Goal: Task Accomplishment & Management: Manage account settings

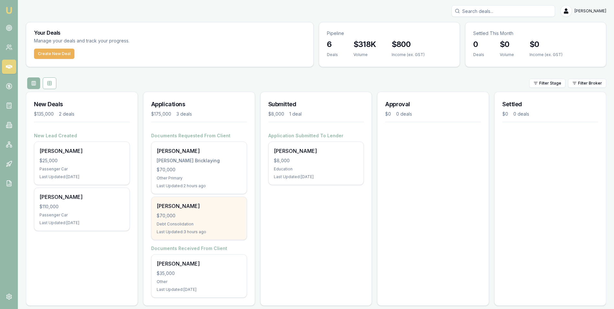
click at [221, 214] on div "$70,000" at bounding box center [199, 215] width 85 height 6
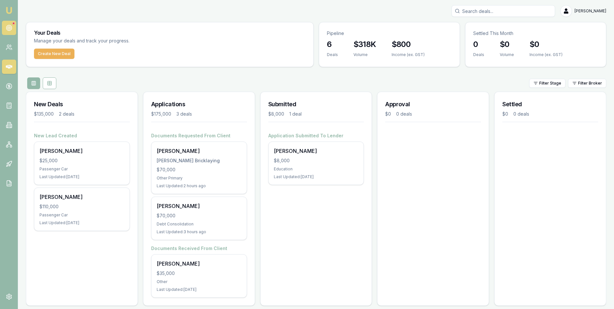
click at [9, 26] on icon at bounding box center [9, 28] width 6 height 6
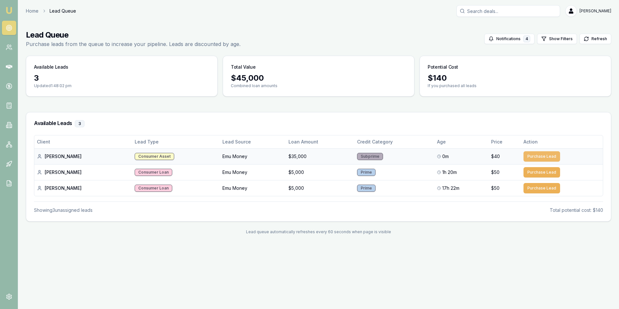
click at [537, 154] on button "Purchase Lead" at bounding box center [541, 156] width 37 height 10
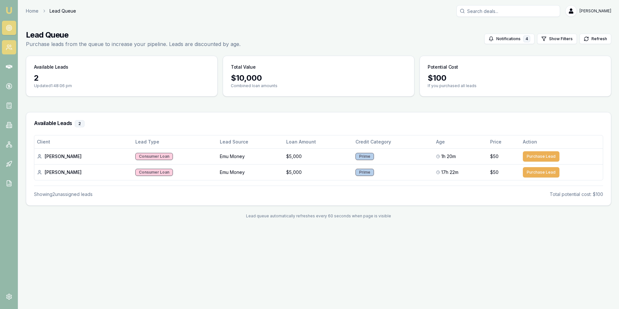
click at [9, 46] on icon at bounding box center [9, 47] width 6 height 6
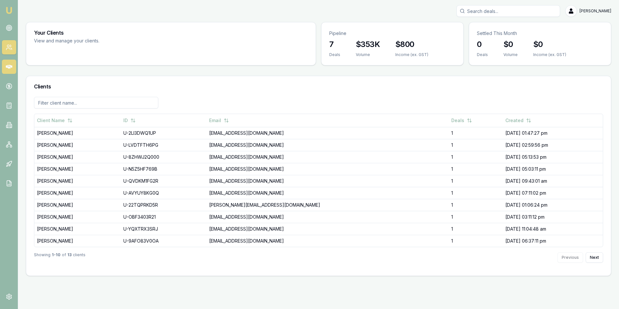
click at [7, 66] on icon at bounding box center [9, 67] width 6 height 4
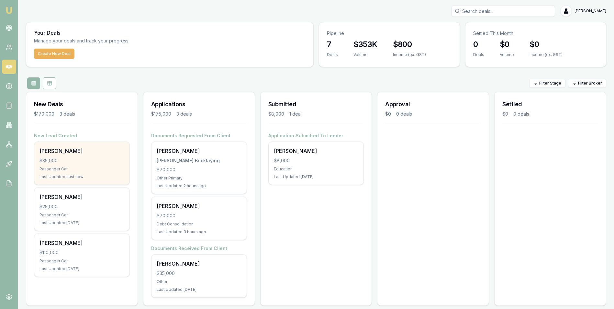
click at [86, 159] on div "$35,000" at bounding box center [81, 160] width 85 height 6
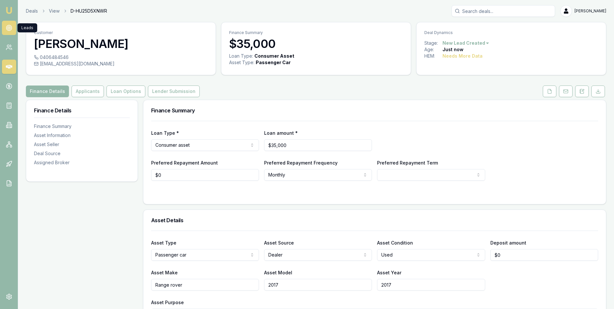
click at [9, 27] on circle at bounding box center [8, 27] width 3 height 3
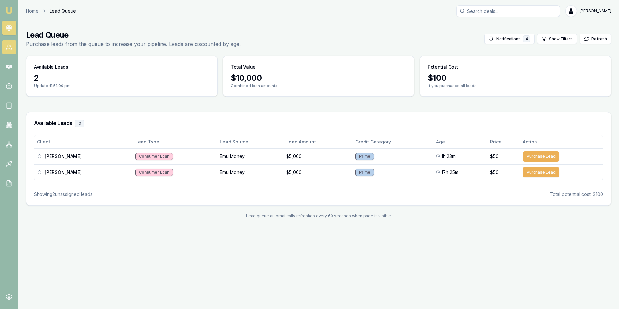
click at [9, 48] on icon at bounding box center [9, 47] width 6 height 6
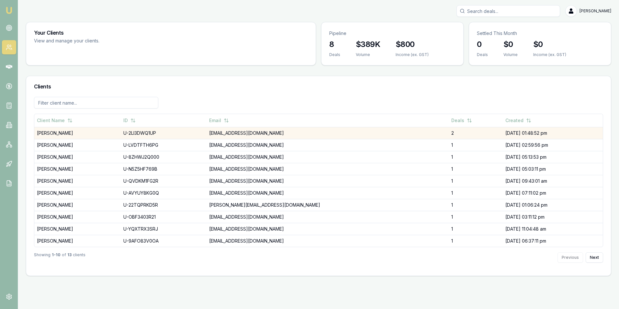
click at [54, 132] on td "[PERSON_NAME]" at bounding box center [77, 133] width 86 height 12
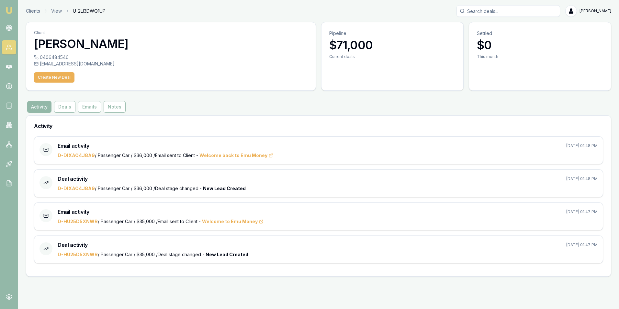
click at [11, 45] on icon at bounding box center [9, 47] width 6 height 6
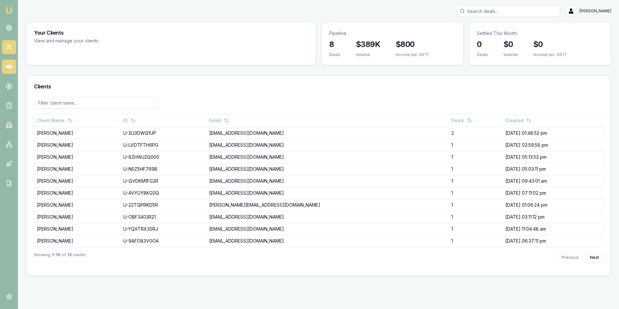
click at [8, 68] on icon at bounding box center [9, 67] width 6 height 4
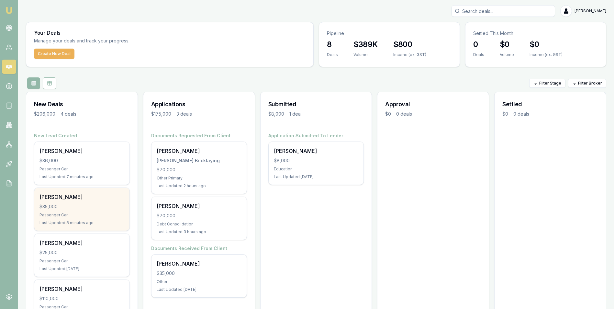
click at [68, 203] on div "Rohit Chilukuri $35,000 Passenger Car Last Updated: 8 minutes ago" at bounding box center [81, 209] width 95 height 43
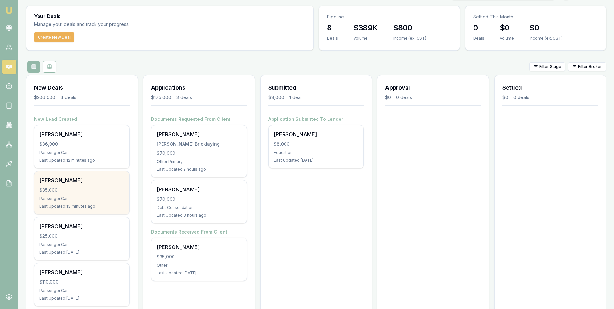
scroll to position [5, 0]
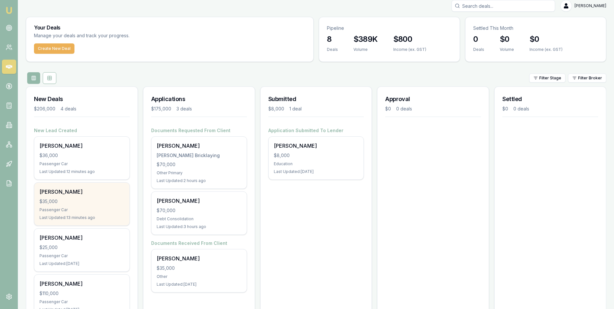
click at [92, 200] on div "$35,000" at bounding box center [81, 201] width 85 height 6
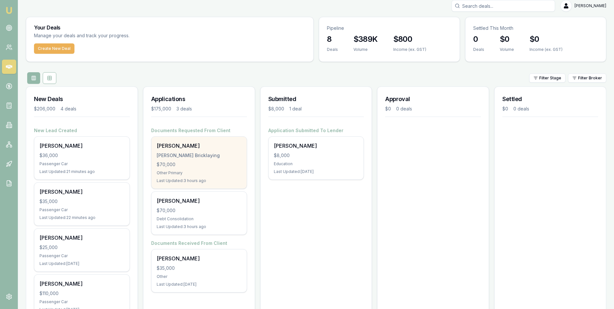
click at [198, 160] on div "Trent Keily Keily Bricklaying $70,000 Other Primary Last Updated: 3 hours ago" at bounding box center [198, 163] width 95 height 52
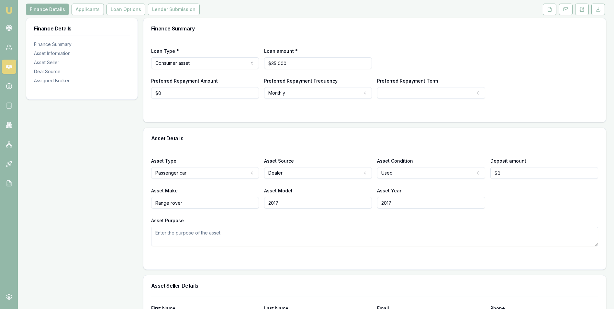
scroll to position [194, 0]
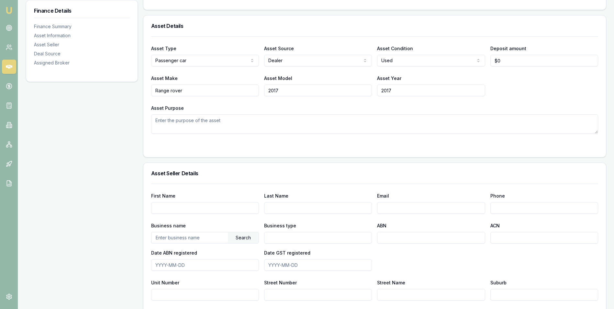
click at [174, 125] on textarea "Asset Purpose" at bounding box center [374, 123] width 447 height 19
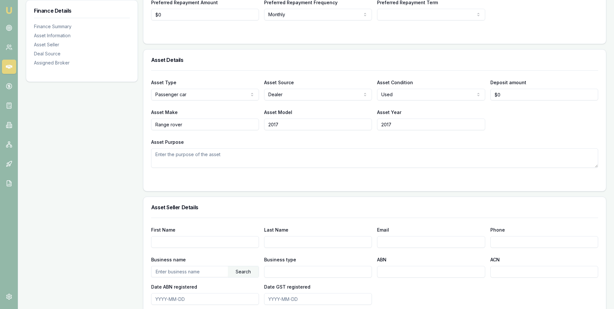
scroll to position [162, 0]
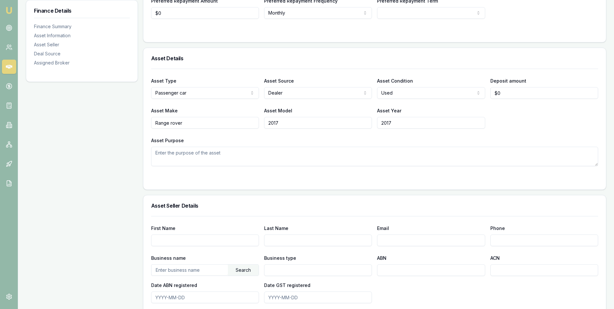
click at [234, 154] on textarea "Asset Purpose" at bounding box center [374, 156] width 447 height 19
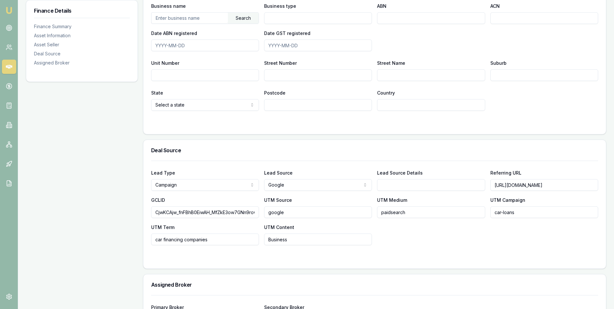
scroll to position [465, 0]
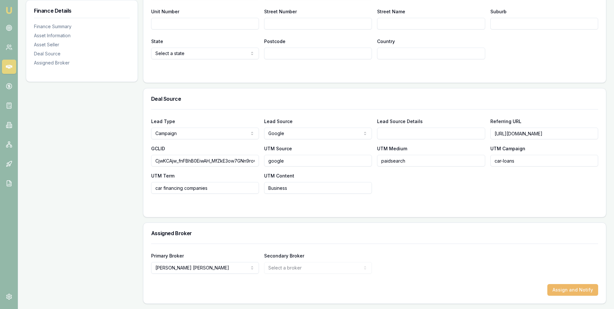
type textarea "Personal car"
click at [562, 288] on button "Assign and Notify" at bounding box center [572, 290] width 51 height 12
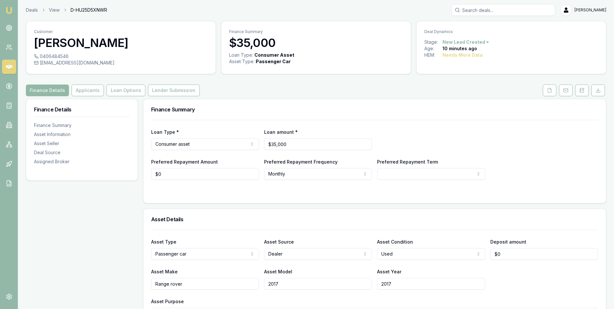
scroll to position [0, 0]
click at [545, 91] on button at bounding box center [550, 91] width 14 height 12
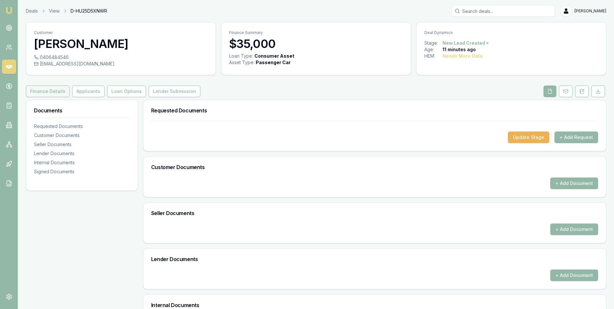
click at [49, 91] on button "Finance Details" at bounding box center [48, 91] width 44 height 12
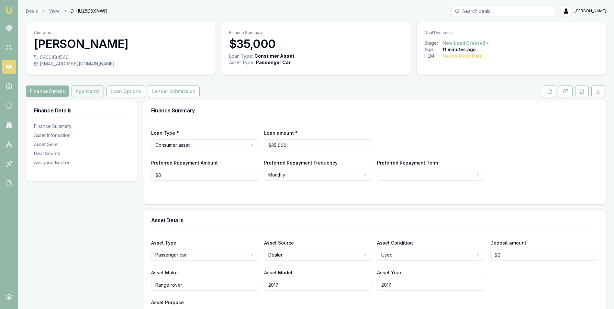
click at [76, 92] on button "Applicants" at bounding box center [88, 91] width 32 height 12
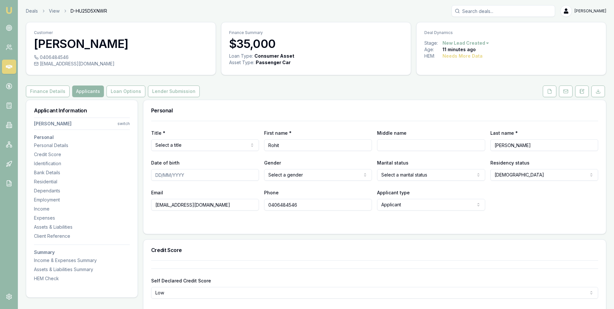
click at [216, 146] on html "Emu Broker Deals View D-HU25D5XNWR Adam Howell Toggle Menu Customer Rohit Chilu…" at bounding box center [307, 154] width 614 height 309
click at [56, 89] on button "Finance Details" at bounding box center [48, 91] width 44 height 12
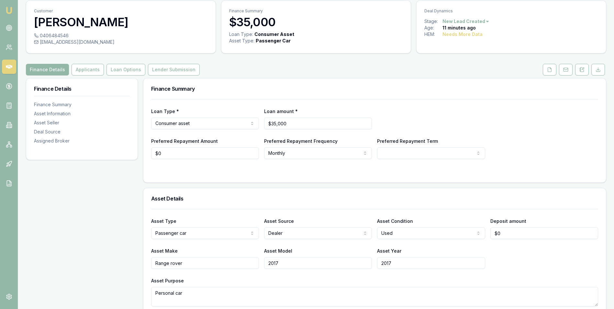
scroll to position [12, 0]
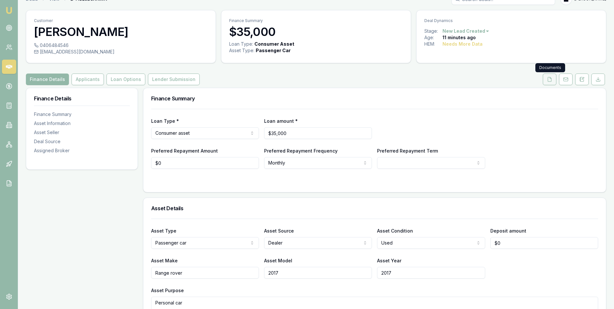
click at [549, 80] on icon at bounding box center [549, 79] width 5 height 5
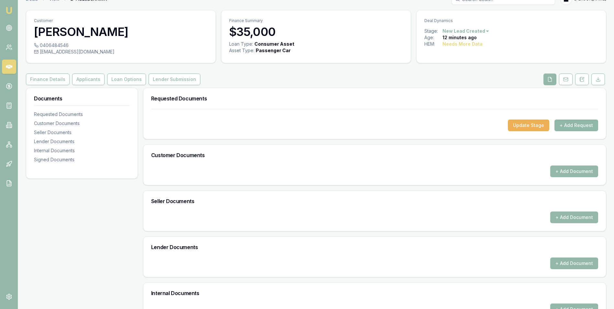
click at [564, 124] on button "+ Add Request" at bounding box center [576, 125] width 44 height 12
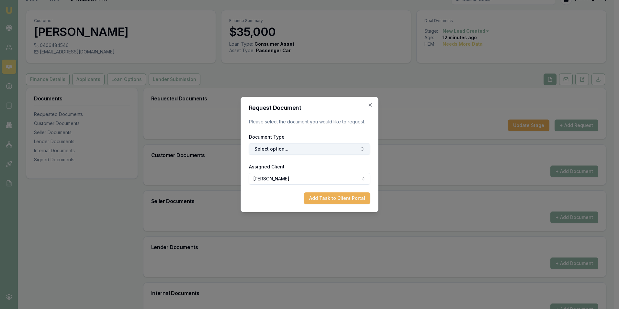
click at [304, 147] on button "Select option..." at bounding box center [309, 149] width 121 height 12
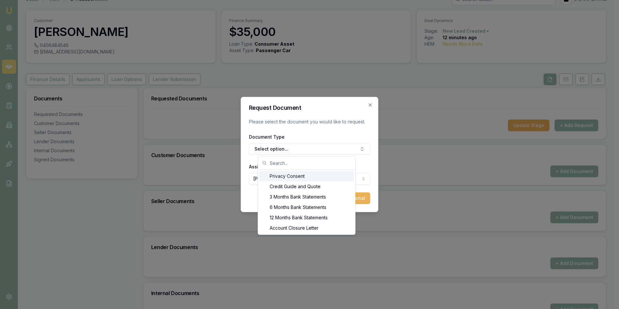
click at [298, 176] on div "Privacy Consent" at bounding box center [306, 176] width 94 height 10
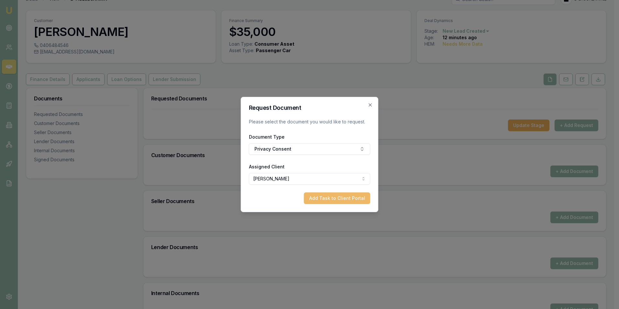
click at [331, 198] on button "Add Task to Client Portal" at bounding box center [337, 198] width 66 height 12
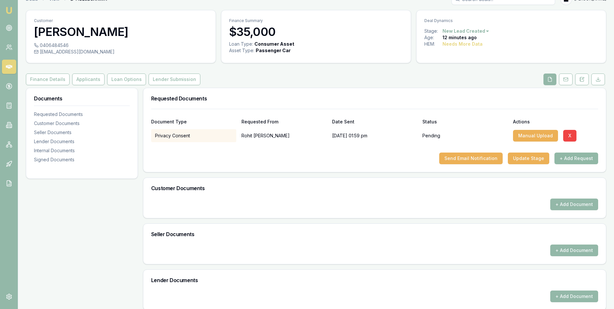
click at [565, 159] on button "+ Add Request" at bounding box center [576, 158] width 44 height 12
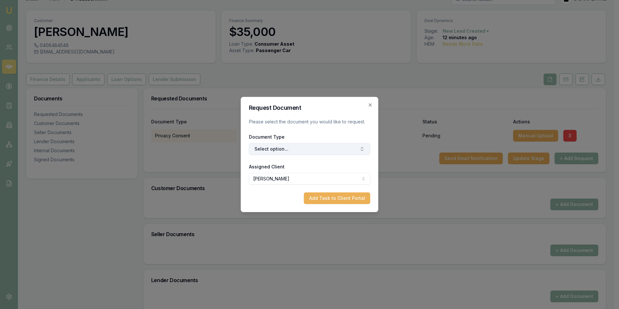
click at [293, 149] on button "Select option..." at bounding box center [309, 149] width 121 height 12
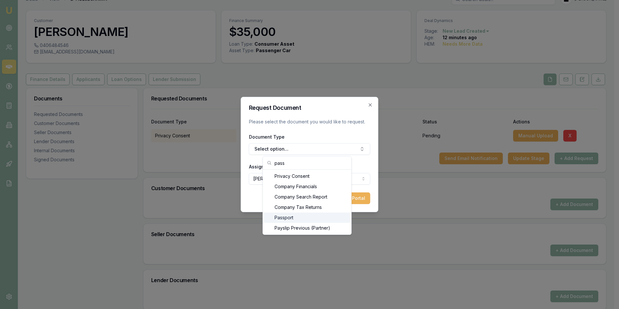
type input "pass"
click at [289, 216] on div "Passport" at bounding box center [307, 217] width 86 height 10
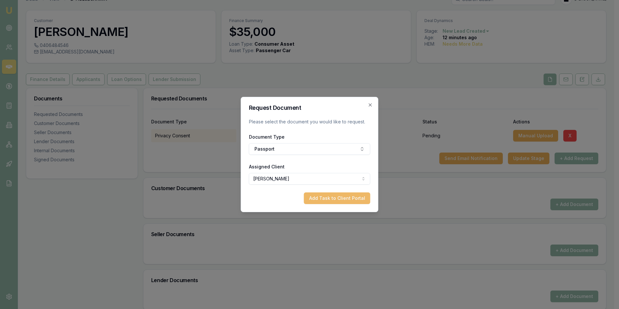
click at [322, 200] on button "Add Task to Client Portal" at bounding box center [337, 198] width 66 height 12
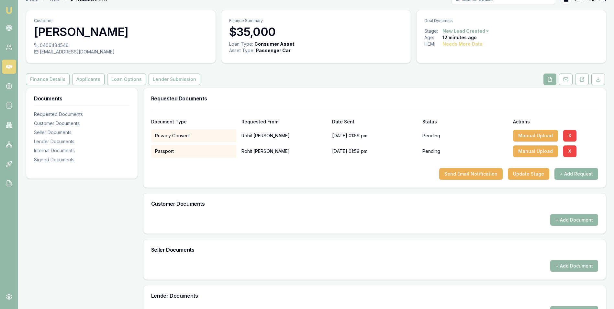
click at [566, 173] on button "+ Add Request" at bounding box center [576, 174] width 44 height 12
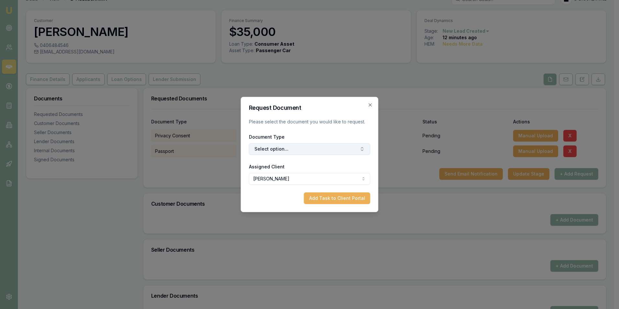
click at [287, 147] on button "Select option..." at bounding box center [309, 149] width 121 height 12
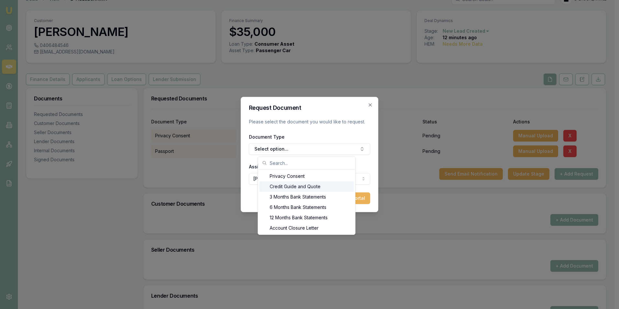
click at [322, 185] on div "Credit Guide and Quote" at bounding box center [306, 186] width 94 height 10
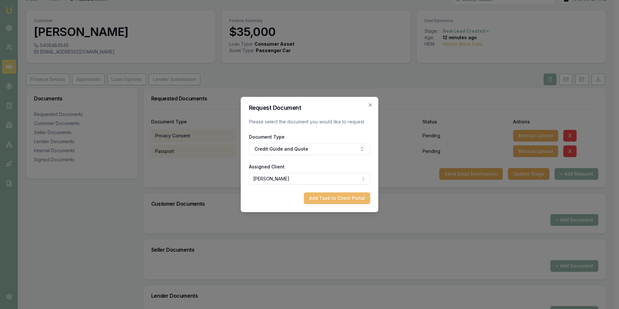
click at [354, 198] on button "Add Task to Client Portal" at bounding box center [337, 198] width 66 height 12
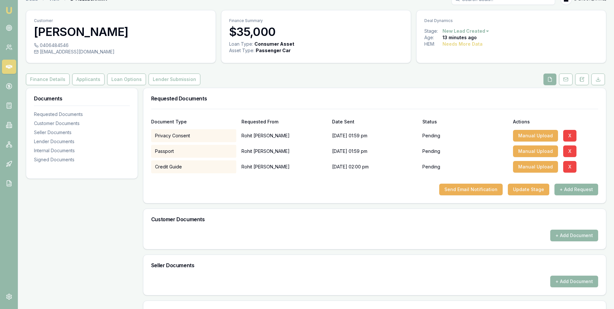
click at [564, 189] on button "+ Add Request" at bounding box center [576, 189] width 44 height 12
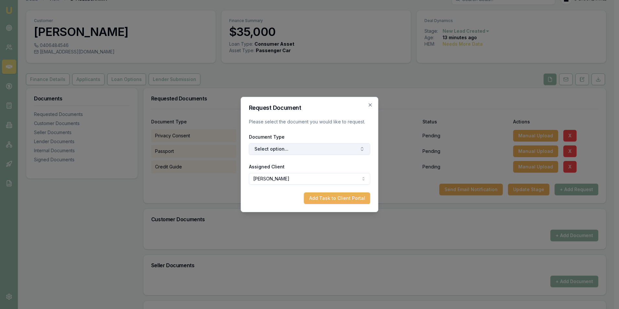
click at [263, 149] on button "Select option..." at bounding box center [309, 149] width 121 height 12
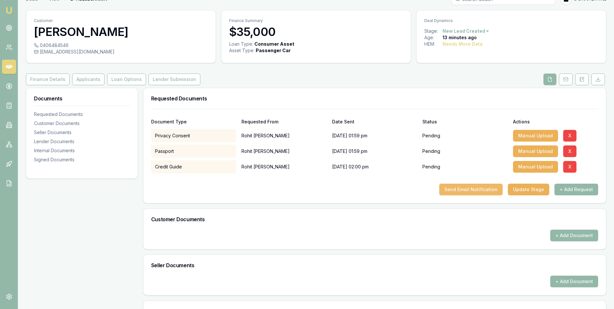
click at [465, 189] on button "Send Email Notification" at bounding box center [470, 189] width 63 height 12
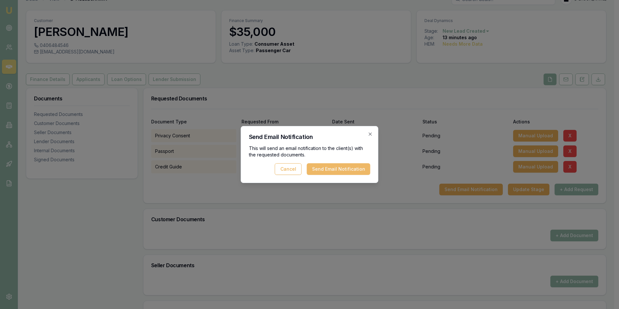
click at [337, 167] on button "Send Email Notification" at bounding box center [338, 169] width 63 height 12
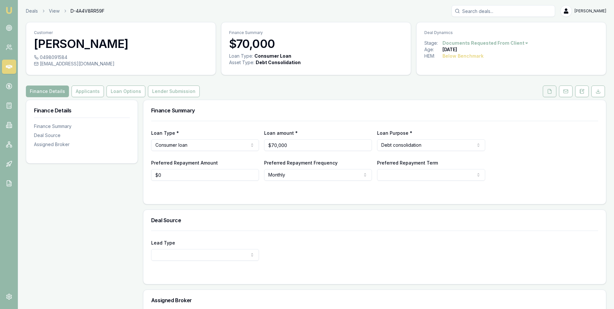
click at [551, 91] on icon at bounding box center [549, 91] width 5 height 5
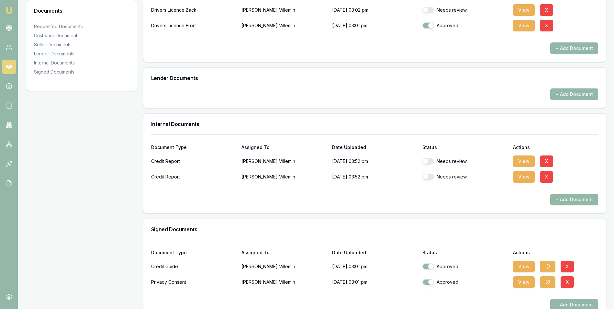
scroll to position [209, 0]
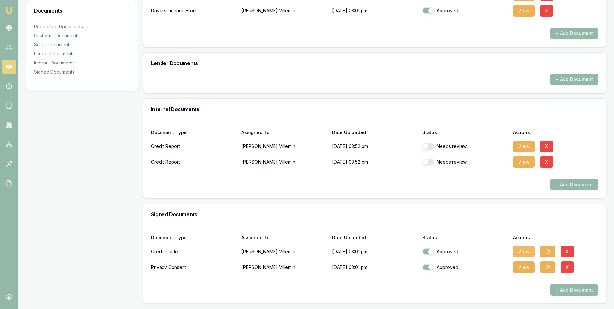
click at [526, 250] on button "View" at bounding box center [524, 252] width 22 height 12
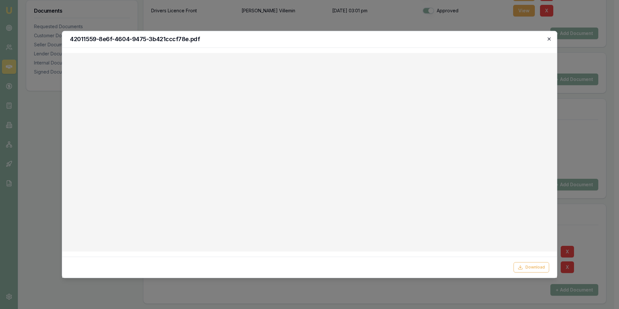
click at [548, 37] on icon "button" at bounding box center [548, 38] width 5 height 5
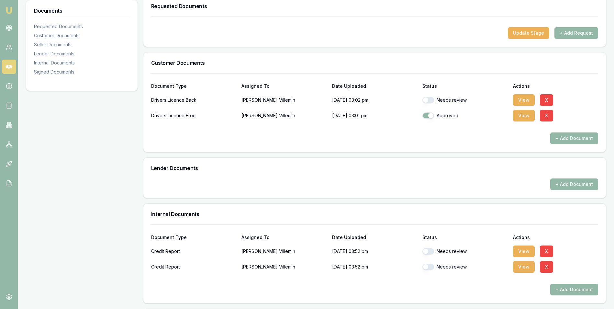
scroll to position [0, 0]
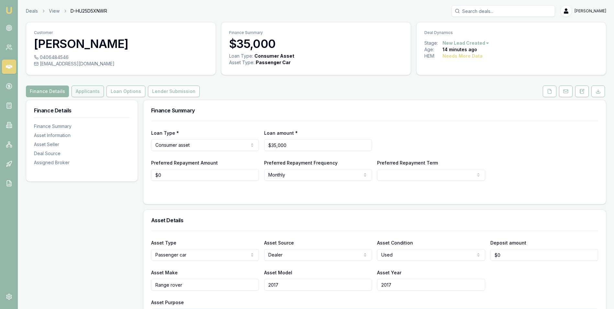
click at [91, 91] on button "Applicants" at bounding box center [88, 91] width 32 height 12
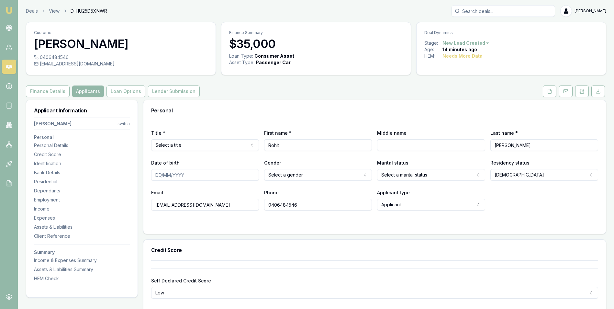
click at [308, 88] on div "Finance Details Applicants Loan Options Lender Submission" at bounding box center [316, 91] width 580 height 12
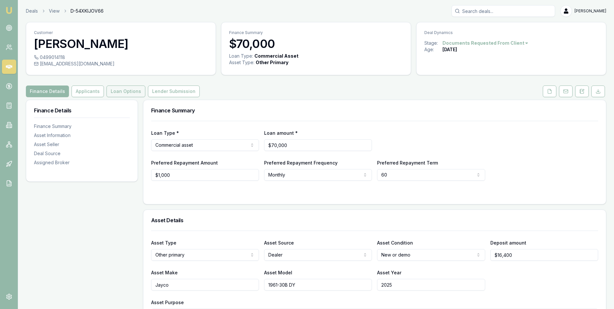
click at [125, 91] on button "Loan Options" at bounding box center [125, 91] width 39 height 12
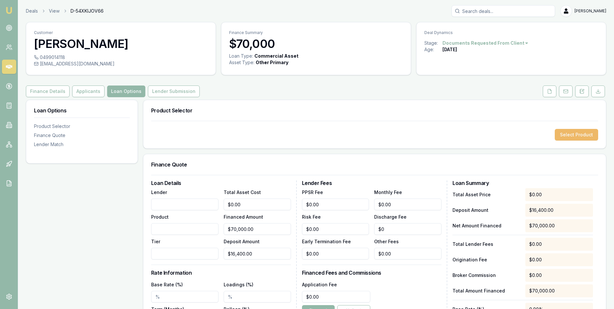
click at [567, 135] on button "Select Product" at bounding box center [576, 135] width 43 height 12
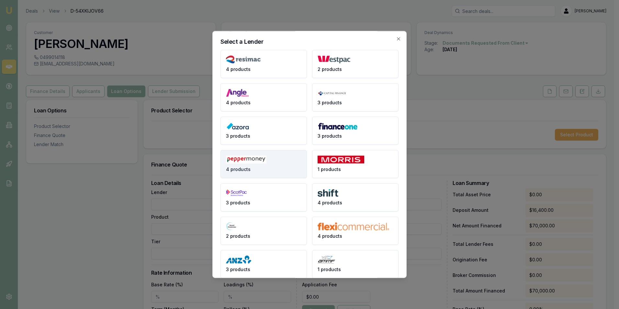
click at [260, 161] on img at bounding box center [246, 159] width 40 height 8
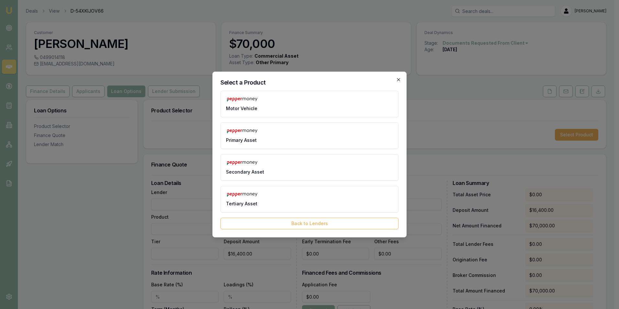
click at [398, 78] on icon "button" at bounding box center [398, 79] width 5 height 5
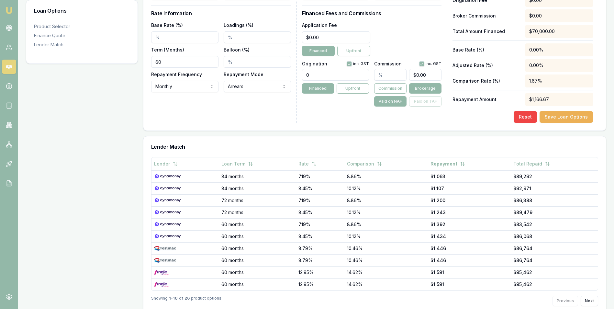
scroll to position [275, 0]
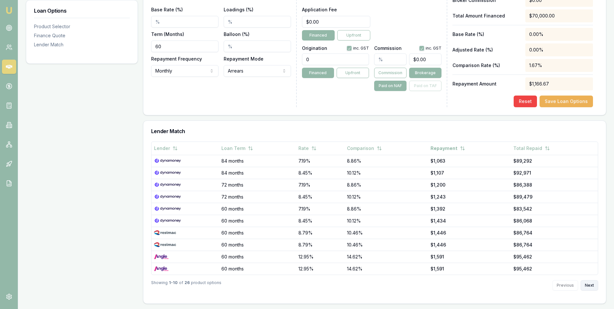
click at [586, 285] on button "Next" at bounding box center [589, 285] width 17 height 10
click at [592, 284] on button "Next" at bounding box center [589, 285] width 17 height 10
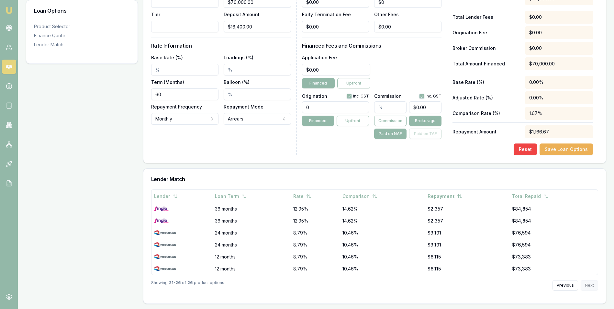
scroll to position [227, 0]
click at [592, 284] on div "Previous Next" at bounding box center [575, 285] width 46 height 10
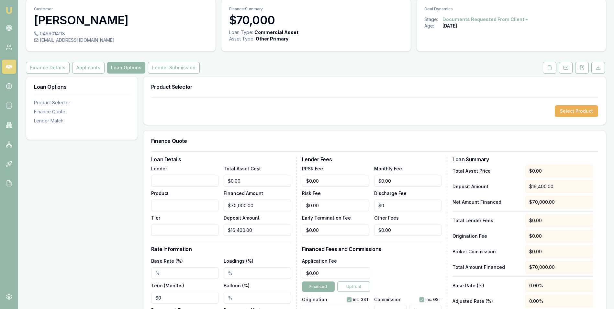
scroll to position [0, 0]
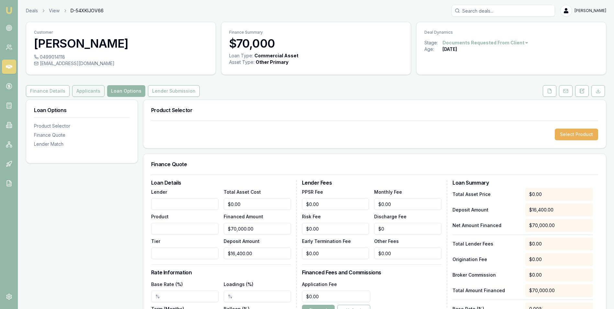
click at [80, 89] on button "Applicants" at bounding box center [88, 91] width 32 height 12
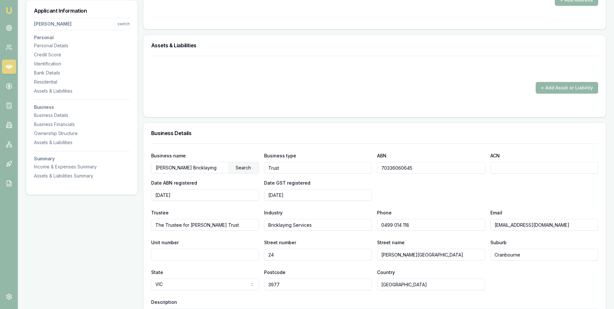
scroll to position [777, 0]
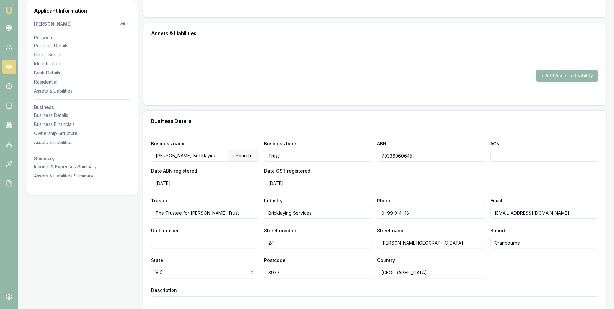
drag, startPoint x: 416, startPoint y: 155, endPoint x: 378, endPoint y: 157, distance: 38.2
click at [378, 157] on input "70336060645" at bounding box center [431, 156] width 108 height 12
